Goal: Task Accomplishment & Management: Manage account settings

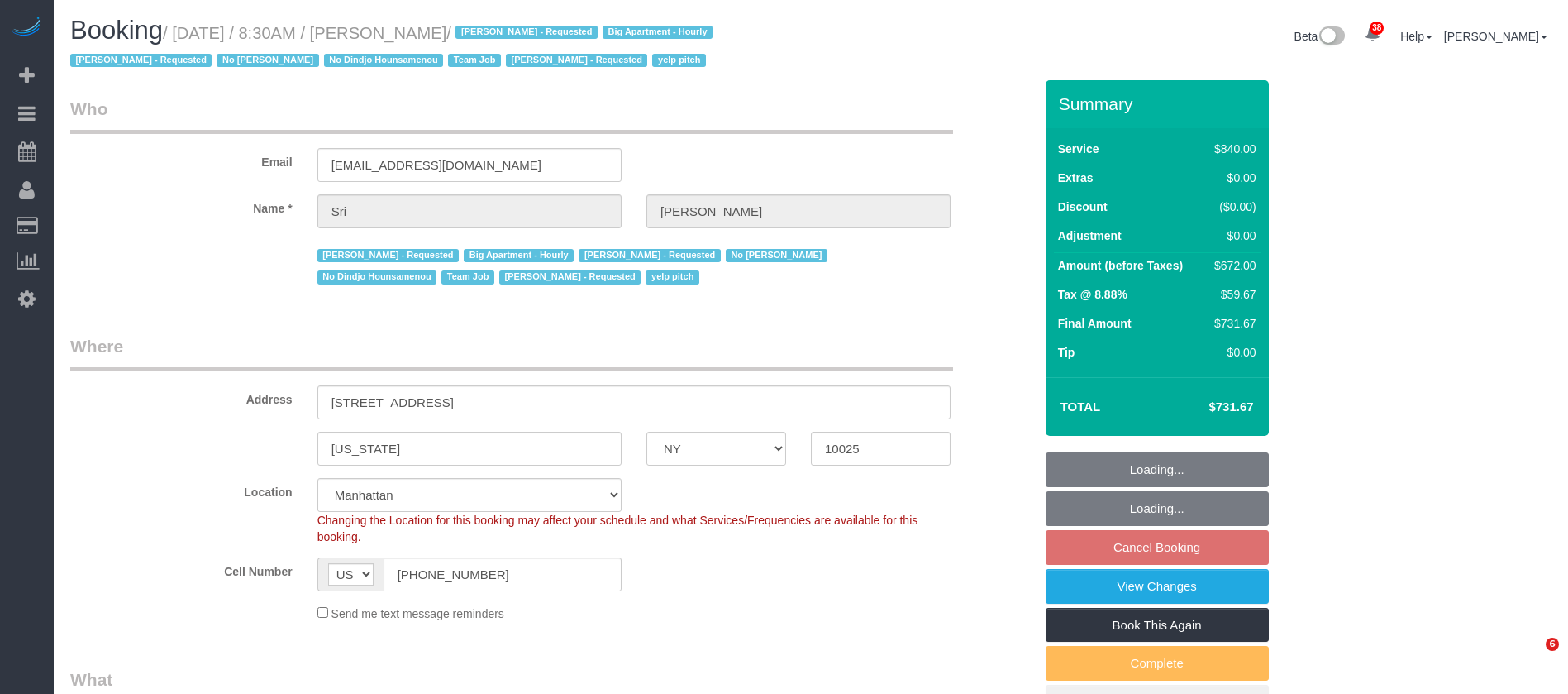
select select "NY"
select select "3"
select select "210"
select select "number:89"
select select "number:90"
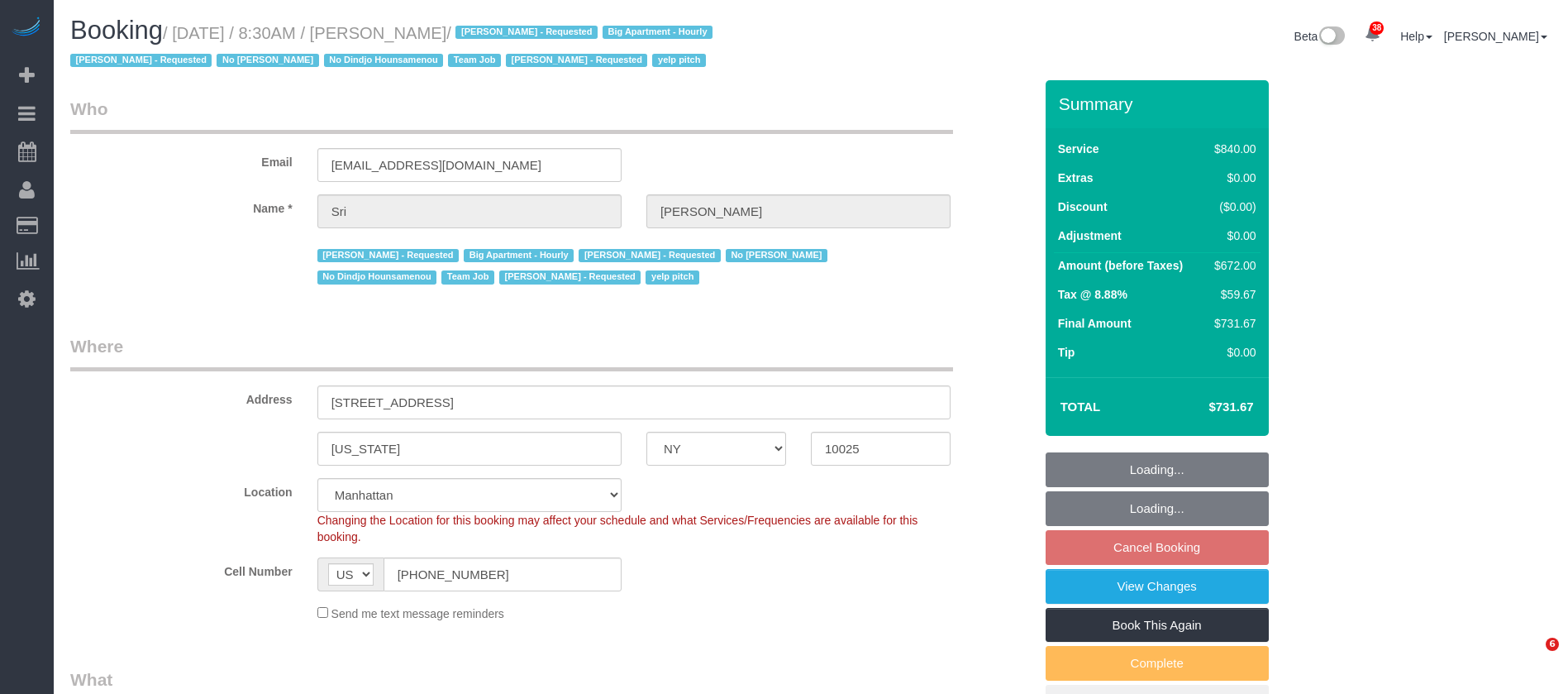
select select "number:15"
select select "number:5"
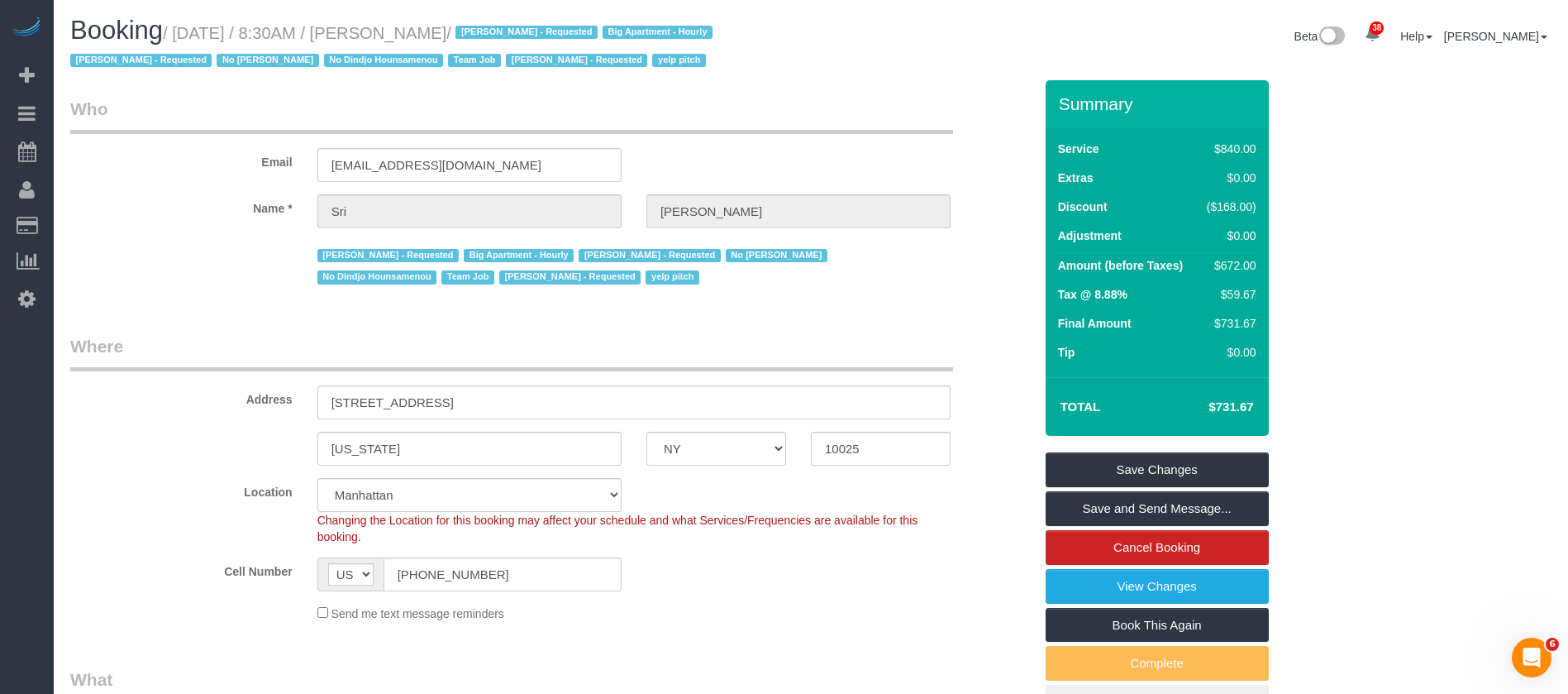
drag, startPoint x: 175, startPoint y: 34, endPoint x: 504, endPoint y: 29, distance: 329.0
click at [504, 29] on small "/ [DATE] / 8:30AM / [PERSON_NAME] / [PERSON_NAME] - Requested Big Apartment - H…" at bounding box center [393, 47] width 647 height 46
copy small "[DATE] / 8:30AM / [PERSON_NAME]"
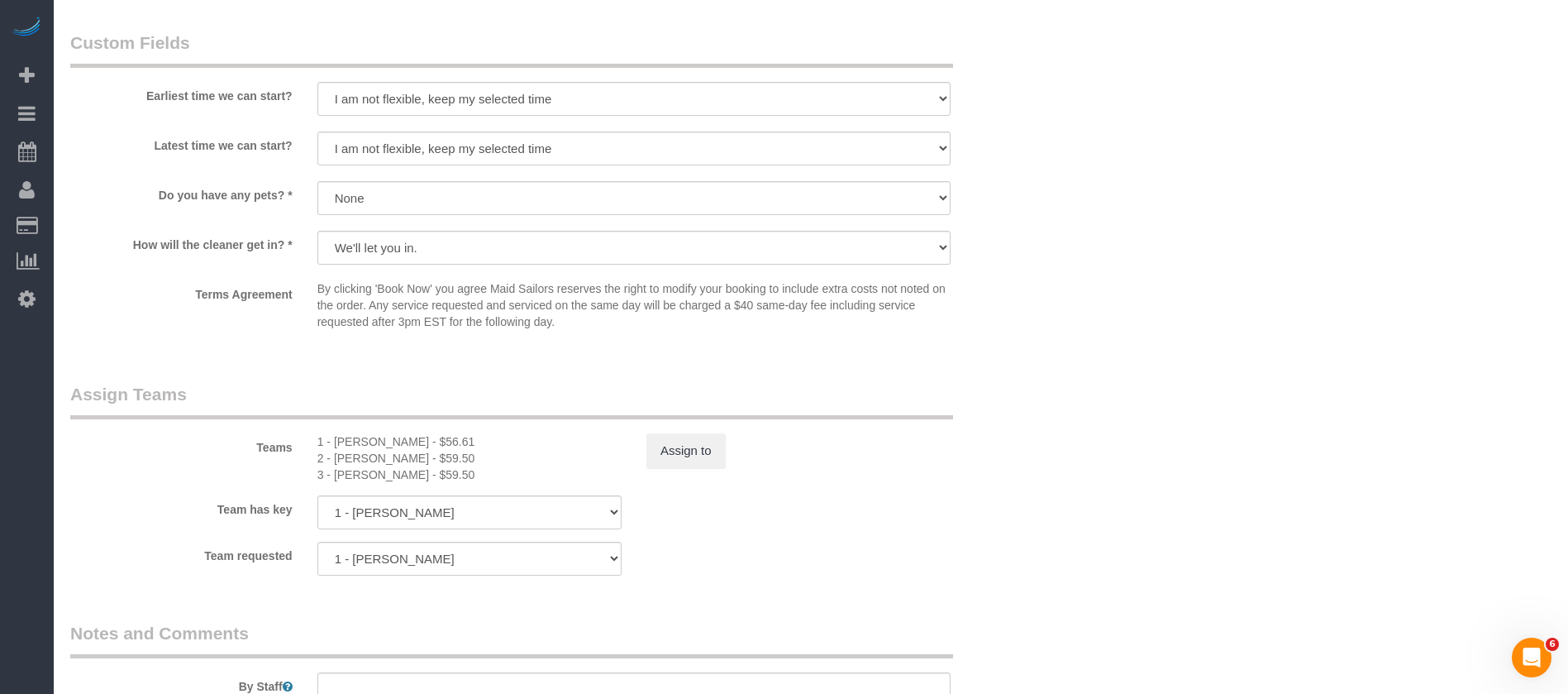
scroll to position [1612, 0]
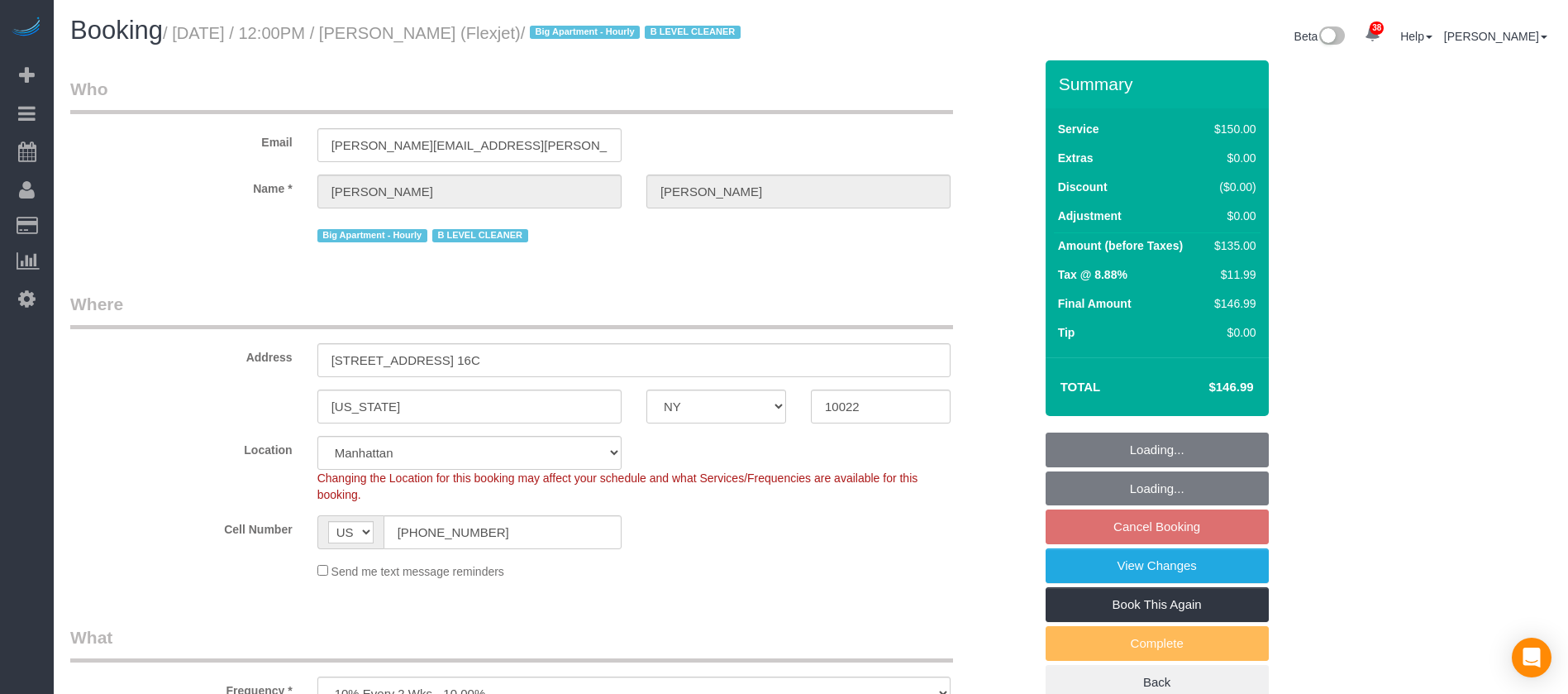
select select "NY"
select select "150"
select select "spot5"
select select "number:89"
select select "number:90"
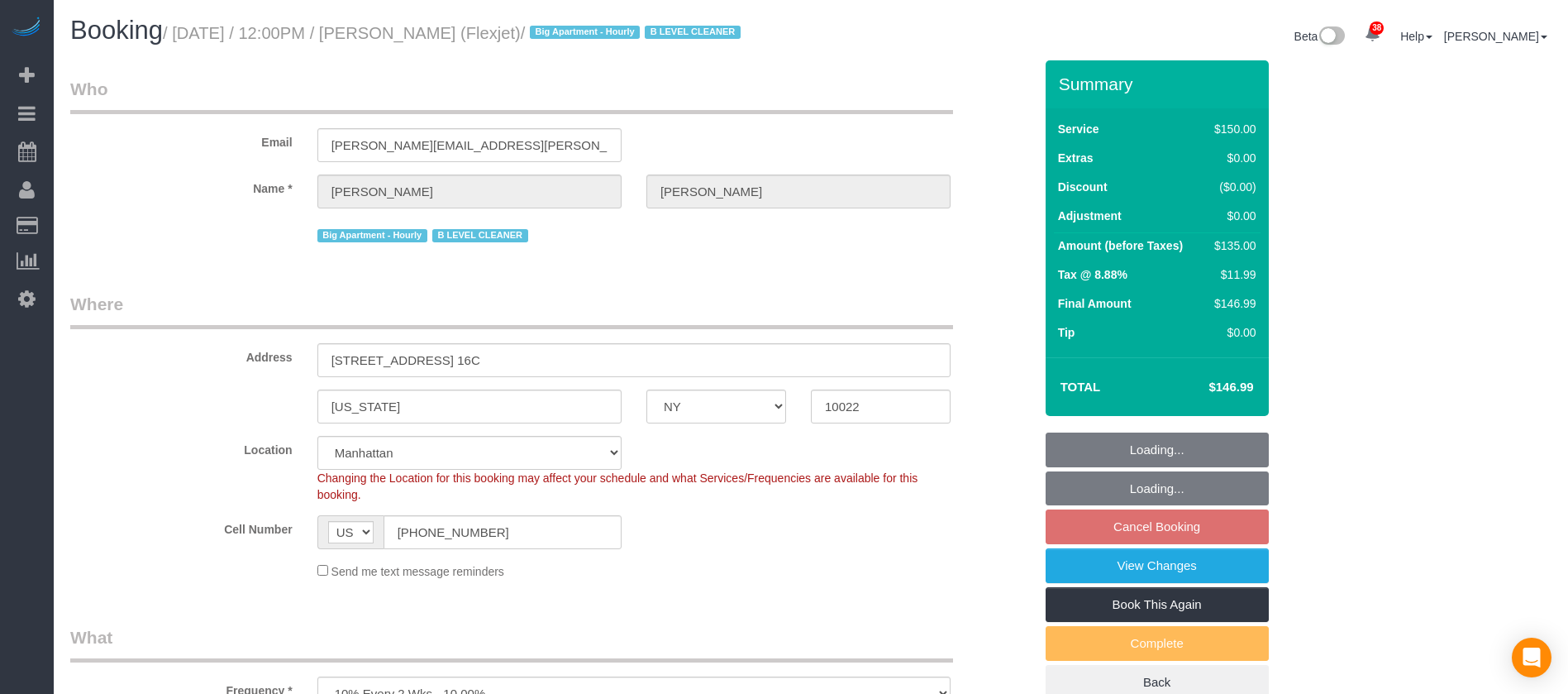
select select "number:15"
select select "number:6"
select select "number:21"
select select "22223"
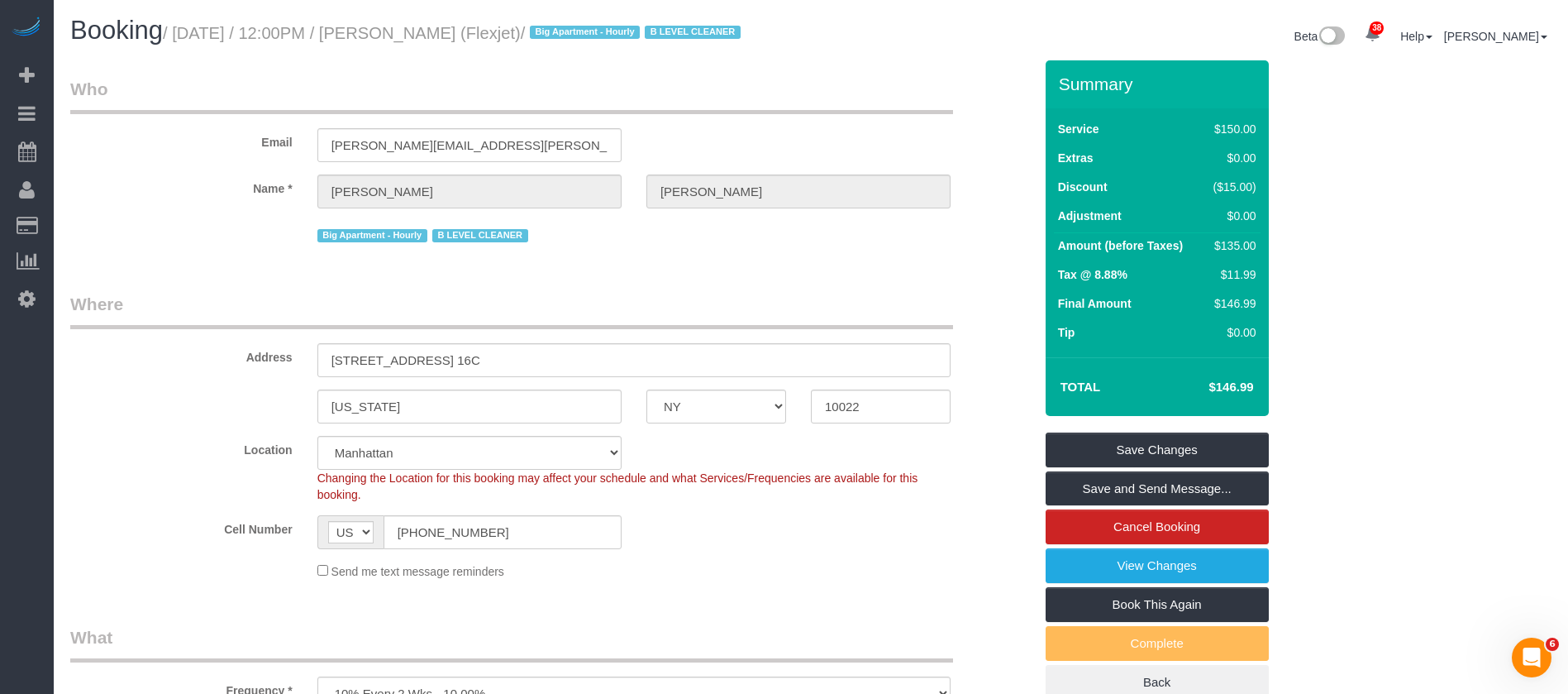
drag, startPoint x: 180, startPoint y: 33, endPoint x: 519, endPoint y: 30, distance: 339.0
click at [519, 30] on small "/ October 13, 2025 / 12:00PM / Brendan Nolan (Flexjet) / Big Apartment - Hourly…" at bounding box center [454, 33] width 583 height 18
copy small "October 13, 2025 / 12:00PM / Brendan Nolan"
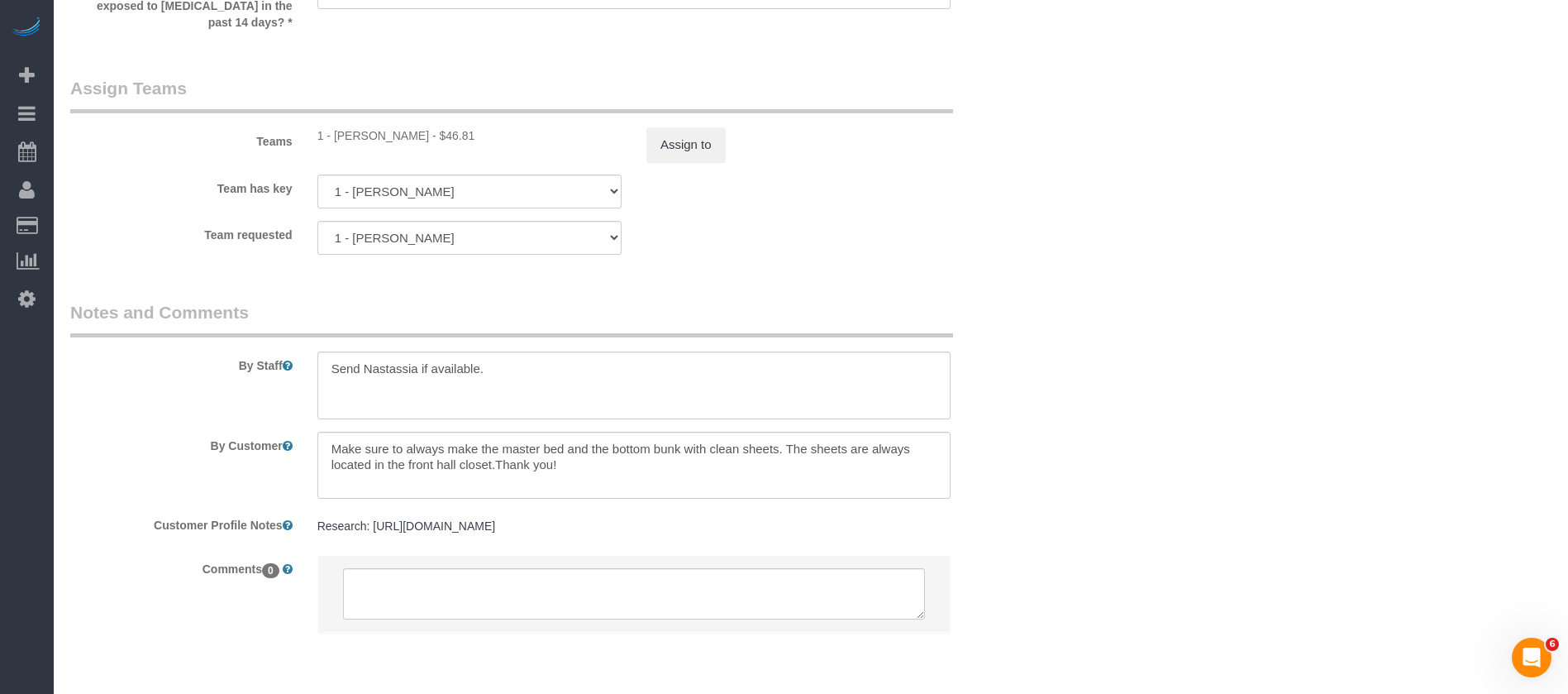
scroll to position [1973, 0]
